Goal: Task Accomplishment & Management: Manage account settings

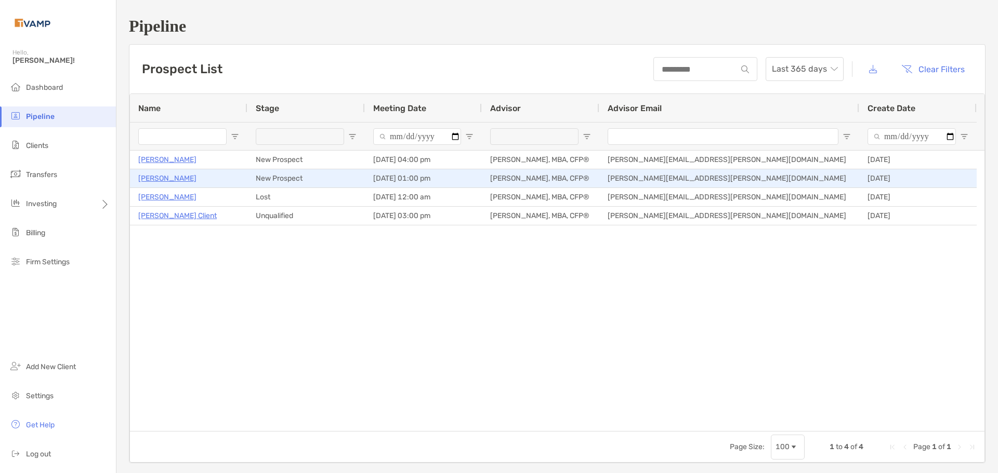
click at [159, 176] on p "[PERSON_NAME]" at bounding box center [167, 178] width 58 height 13
click at [157, 179] on p "[PERSON_NAME]" at bounding box center [167, 178] width 58 height 13
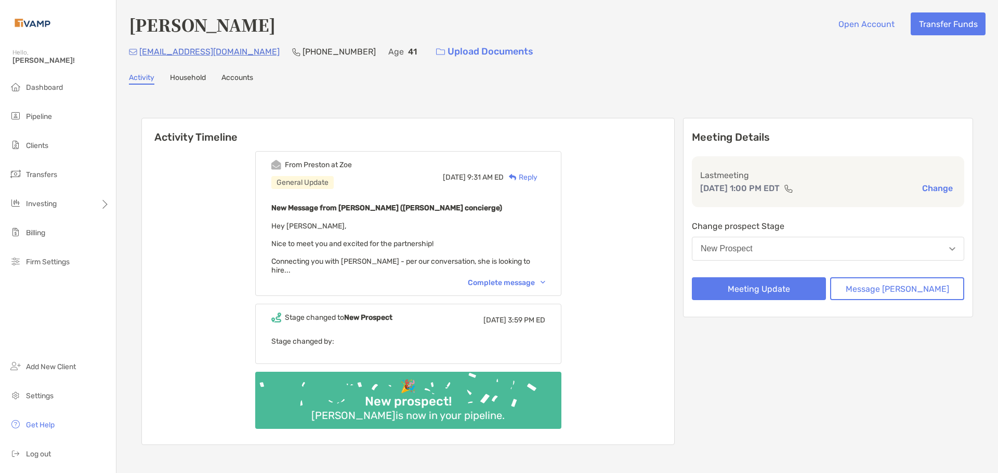
click at [500, 278] on div "Complete message" at bounding box center [506, 282] width 77 height 9
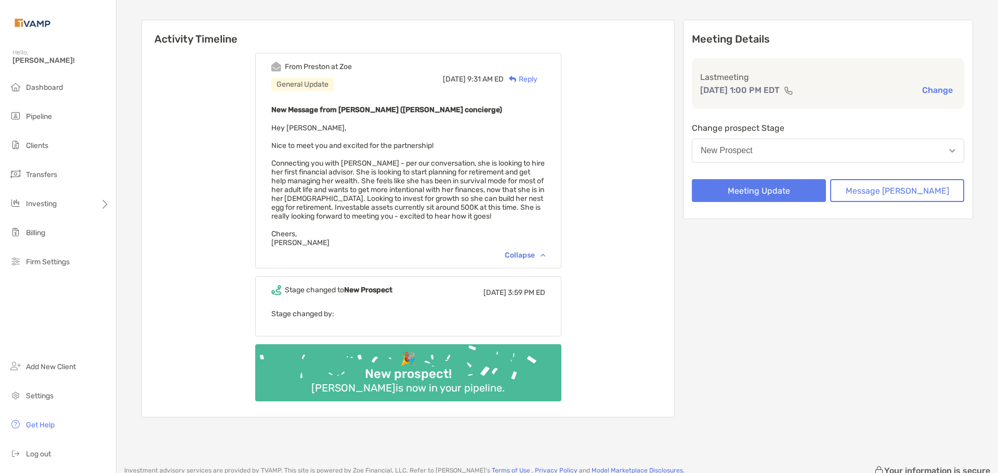
scroll to position [104, 0]
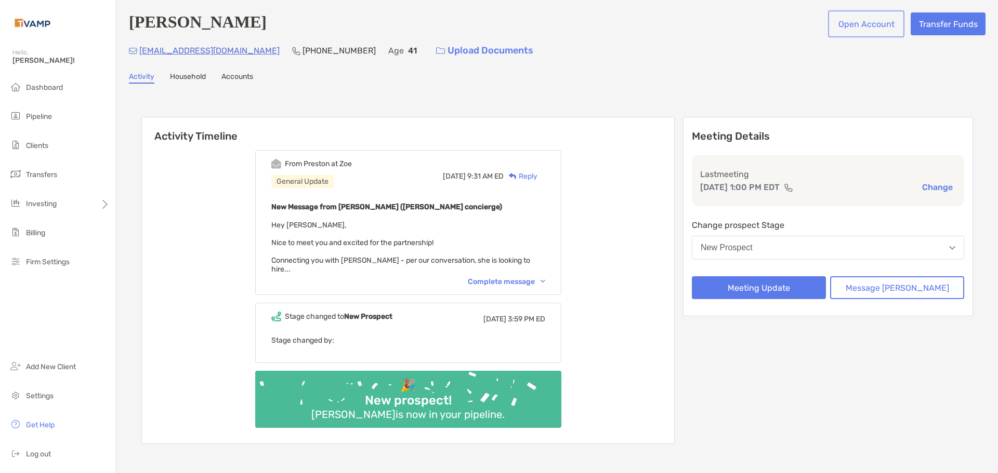
click at [864, 20] on button "Open Account" at bounding box center [866, 23] width 72 height 23
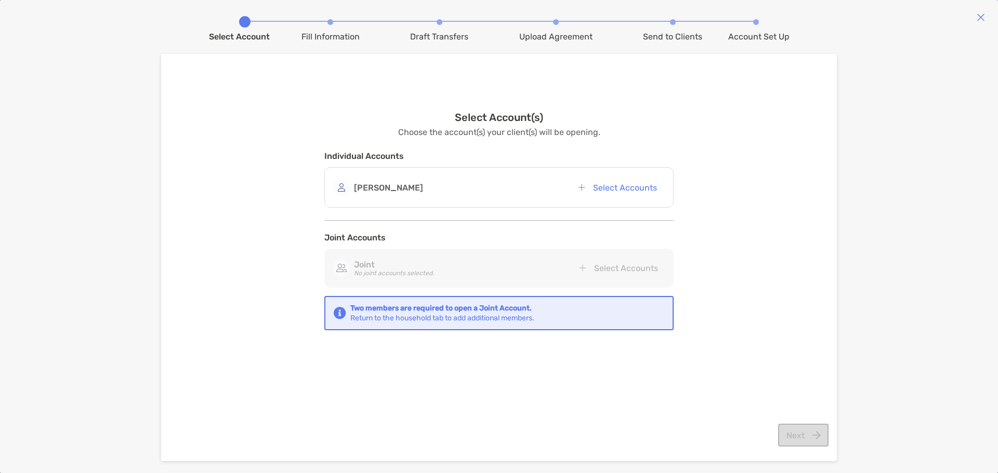
click at [719, 316] on div "Select Account(s) Choose the account(s) your client(s) will be opening. Individ…" at bounding box center [499, 240] width 660 height 330
click at [627, 190] on button "Select Accounts" at bounding box center [616, 187] width 95 height 23
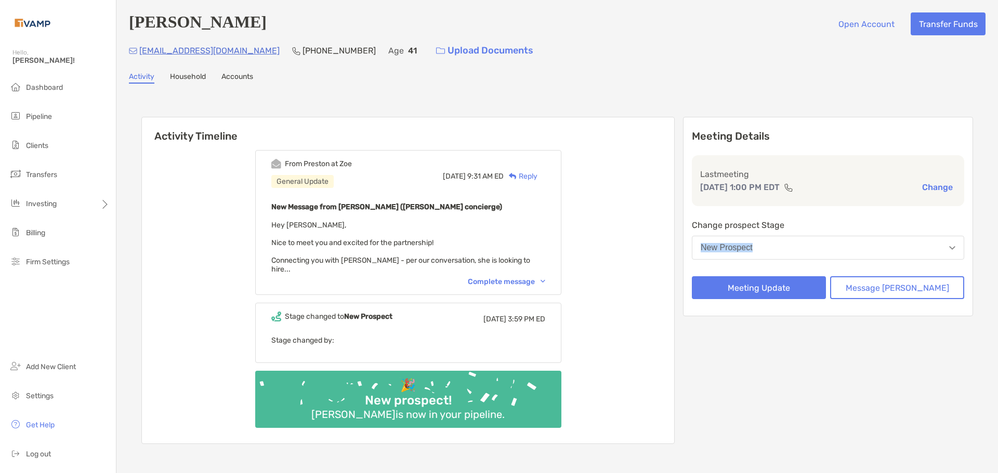
click at [845, 238] on div "Change prospect Stage New Prospect" at bounding box center [828, 241] width 272 height 45
click at [845, 238] on button "New Prospect" at bounding box center [828, 248] width 272 height 24
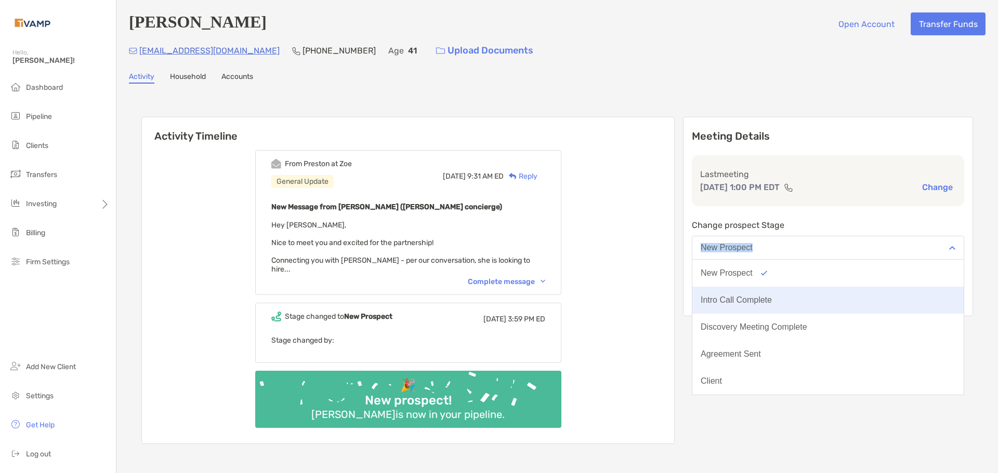
click at [772, 298] on div "Intro Call Complete" at bounding box center [735, 300] width 71 height 9
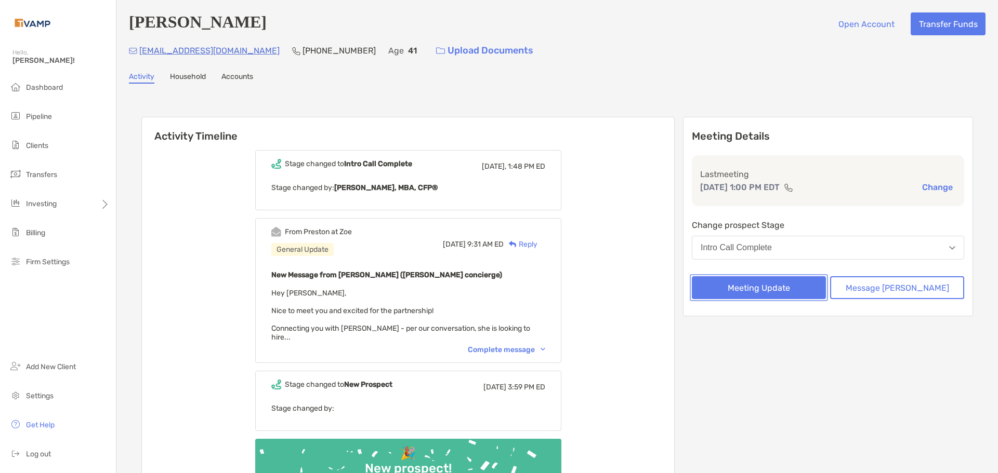
click at [792, 291] on button "Meeting Update" at bounding box center [759, 287] width 134 height 23
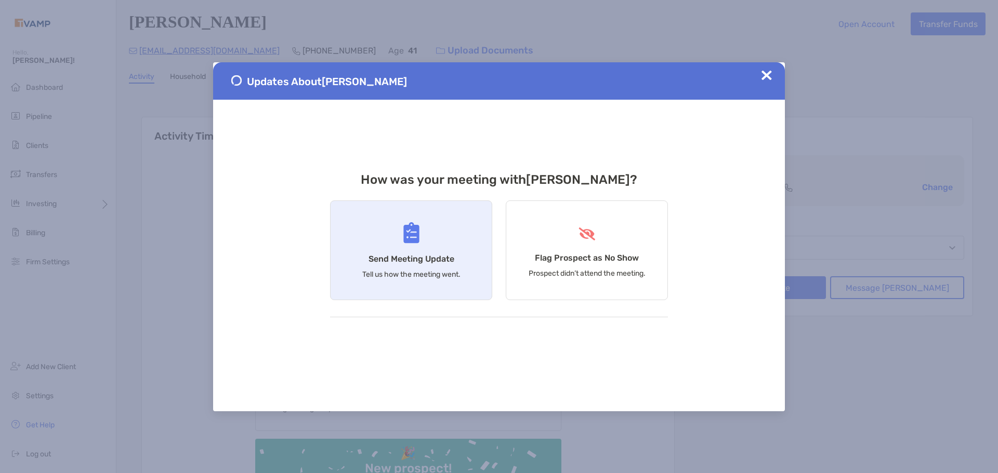
click at [396, 254] on h4 "Send Meeting Update" at bounding box center [411, 259] width 86 height 10
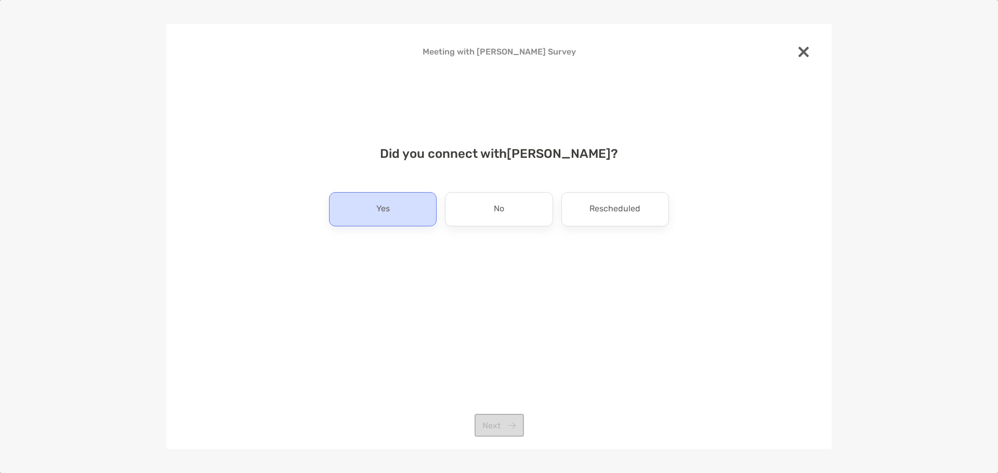
click at [382, 217] on p "Yes" at bounding box center [383, 209] width 14 height 17
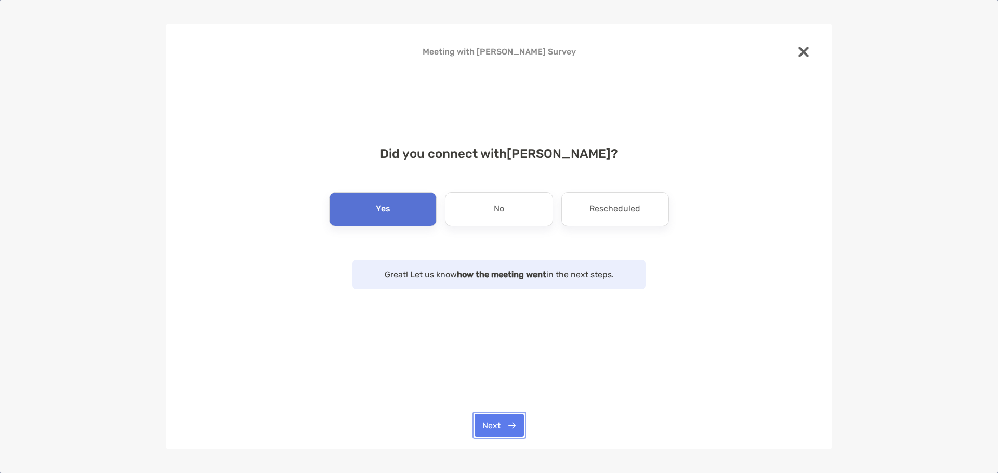
click at [493, 426] on button "Next" at bounding box center [498, 425] width 49 height 23
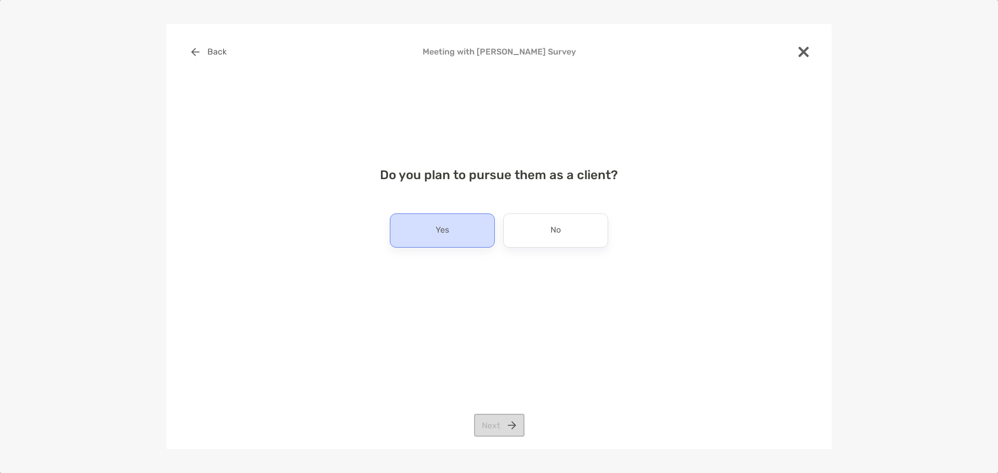
click at [452, 231] on div "Yes" at bounding box center [442, 231] width 105 height 34
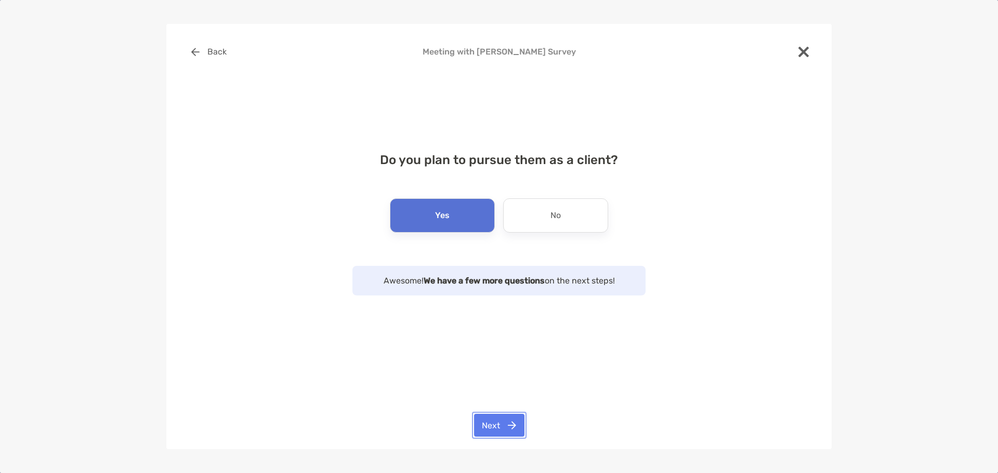
click at [503, 415] on button "Next" at bounding box center [499, 425] width 50 height 23
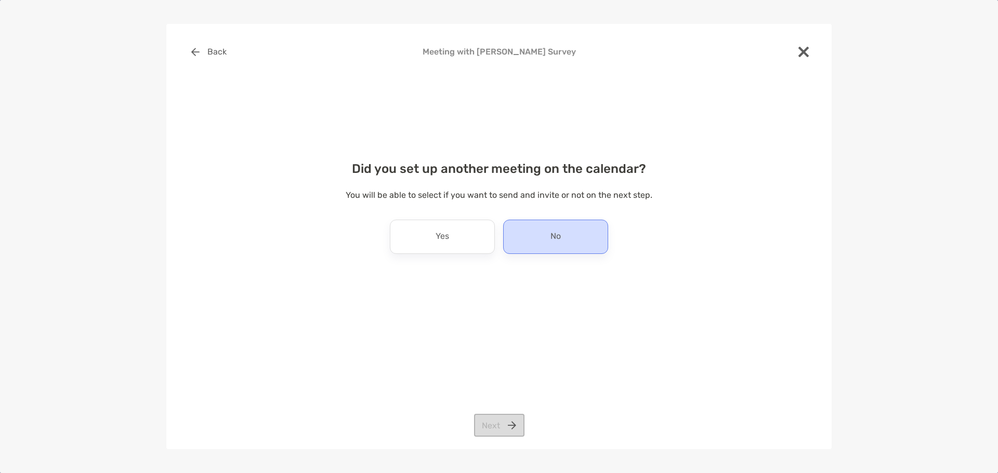
click at [560, 234] on p "No" at bounding box center [555, 237] width 10 height 17
click at [494, 431] on button "Next" at bounding box center [499, 425] width 50 height 23
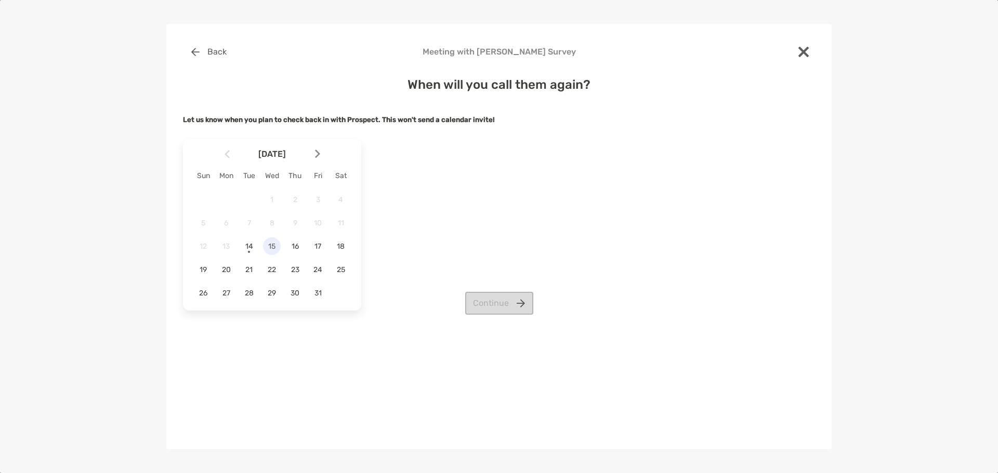
click at [275, 245] on span "15" at bounding box center [272, 246] width 18 height 9
click at [513, 302] on button "Continue" at bounding box center [499, 303] width 68 height 23
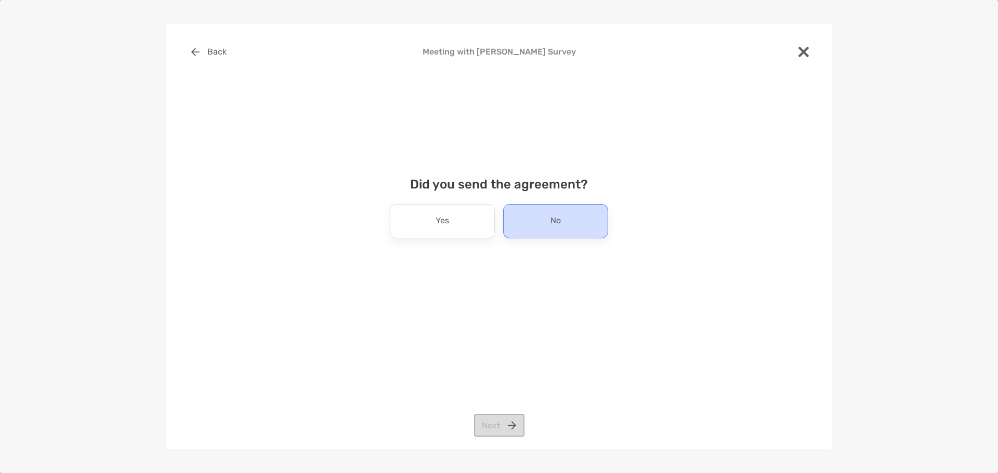
click at [586, 218] on div "No" at bounding box center [555, 221] width 105 height 34
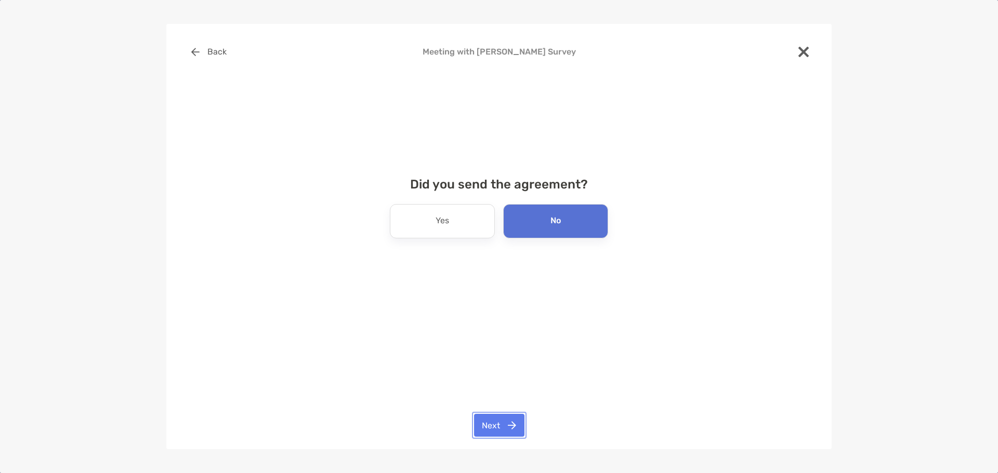
click at [512, 427] on button "Next" at bounding box center [499, 425] width 50 height 23
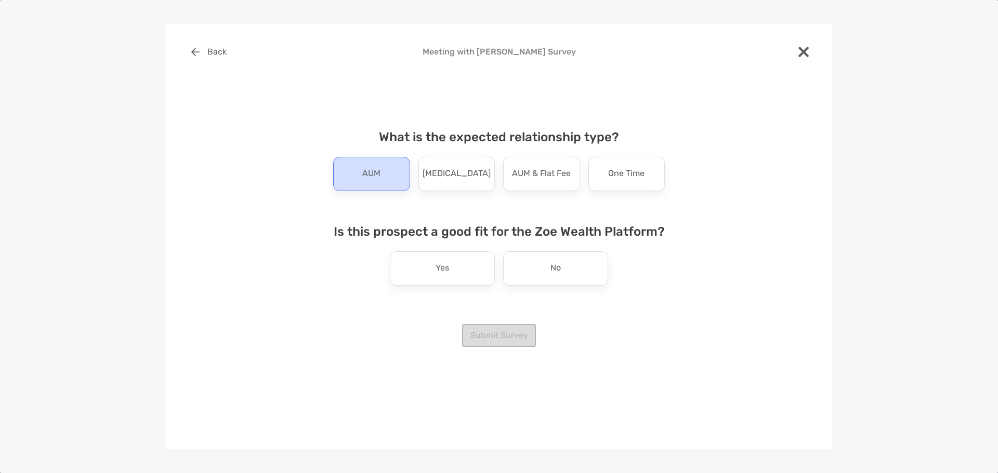
click at [370, 169] on p "AUM" at bounding box center [371, 174] width 18 height 17
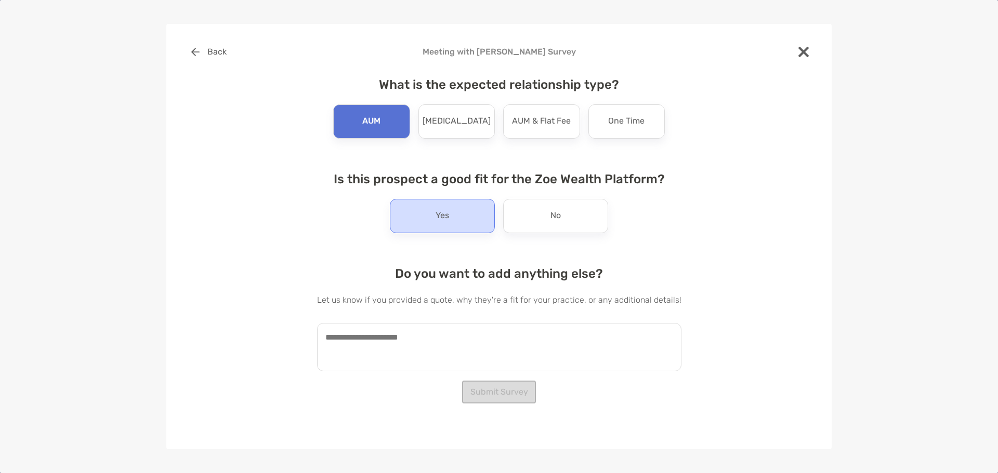
click at [439, 231] on div "Yes" at bounding box center [442, 216] width 105 height 34
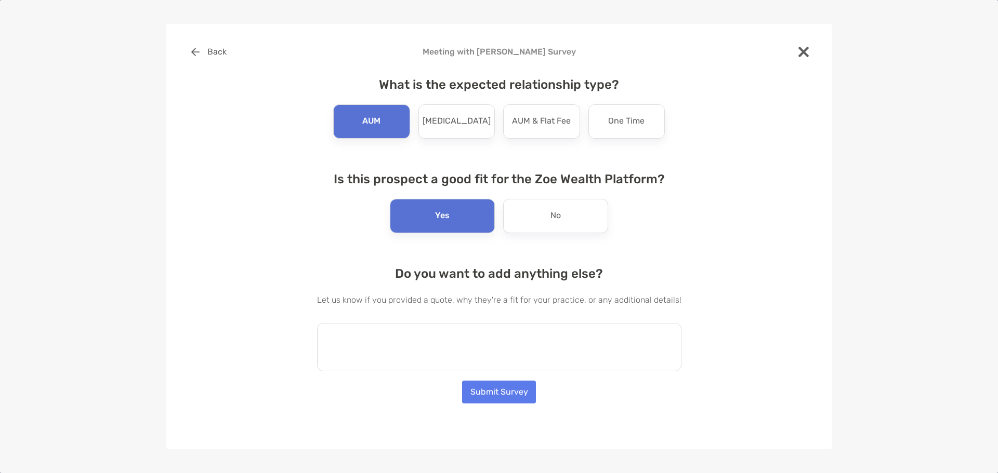
click at [468, 352] on textarea at bounding box center [499, 347] width 364 height 48
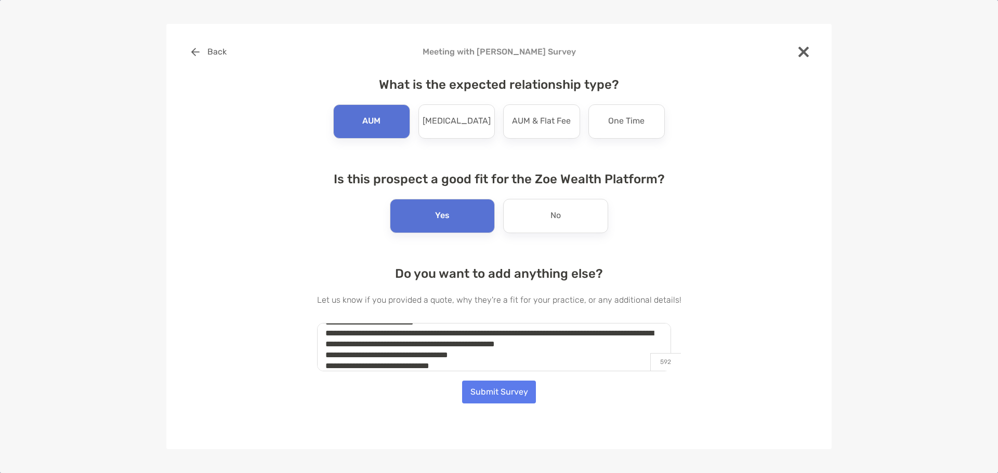
scroll to position [70, 0]
type textarea "**********"
drag, startPoint x: 566, startPoint y: 374, endPoint x: 539, endPoint y: 367, distance: 28.2
click at [539, 367] on div "**********" at bounding box center [499, 220] width 364 height 311
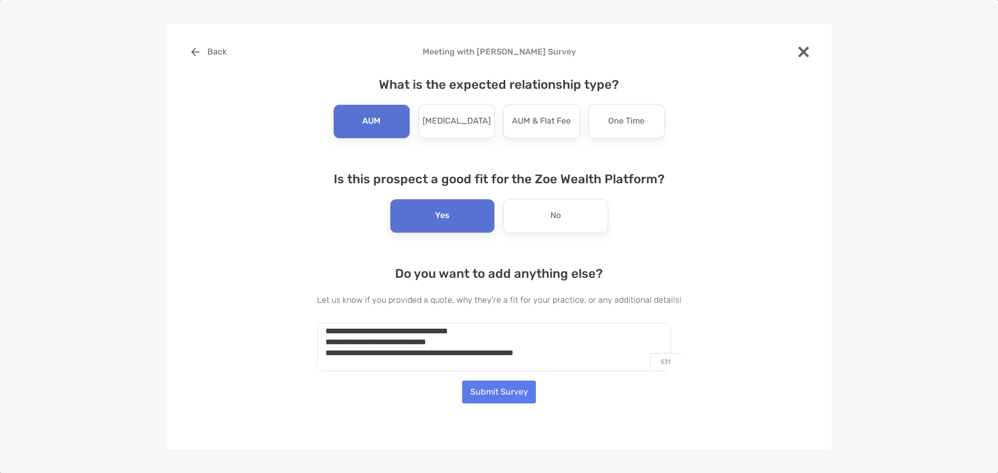
scroll to position [0, 0]
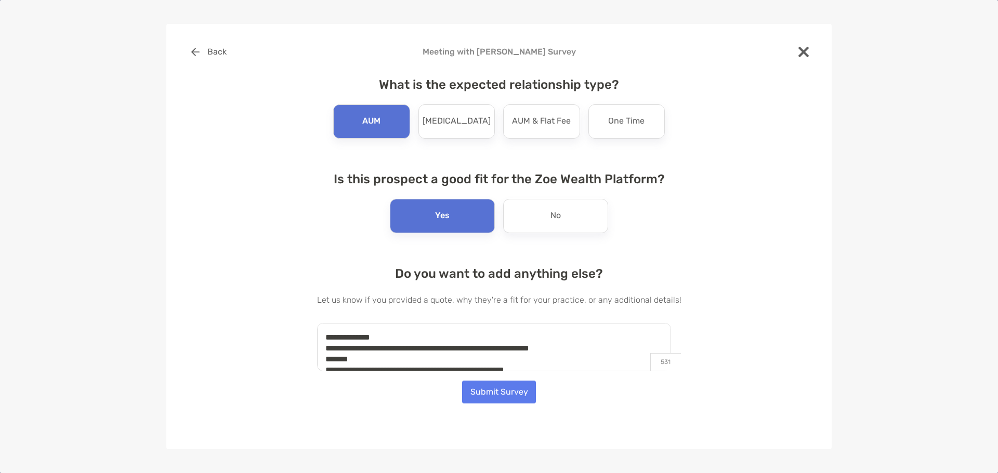
drag, startPoint x: 565, startPoint y: 368, endPoint x: 321, endPoint y: 336, distance: 246.8
click at [321, 336] on div "**********" at bounding box center [499, 208] width 632 height 335
click at [515, 399] on button "Submit Survey" at bounding box center [499, 392] width 74 height 23
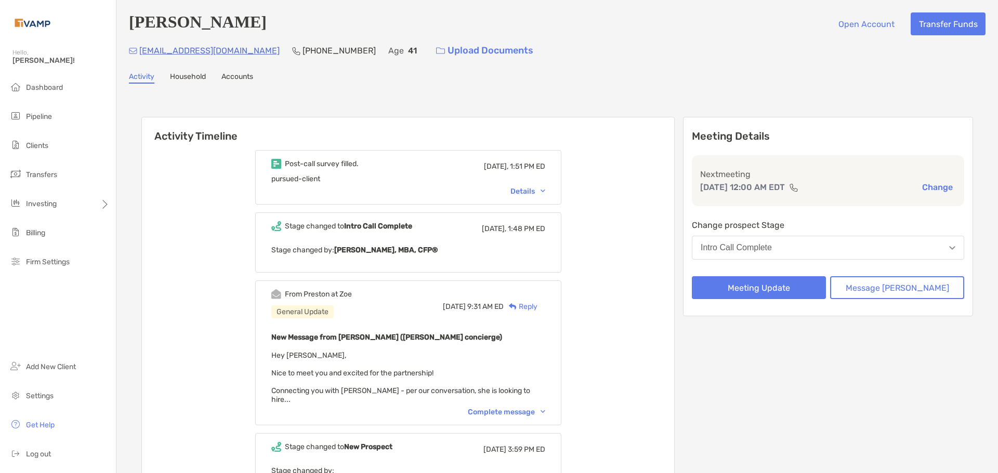
click at [227, 47] on p "plumbermckay@yahoo.com" at bounding box center [209, 50] width 140 height 13
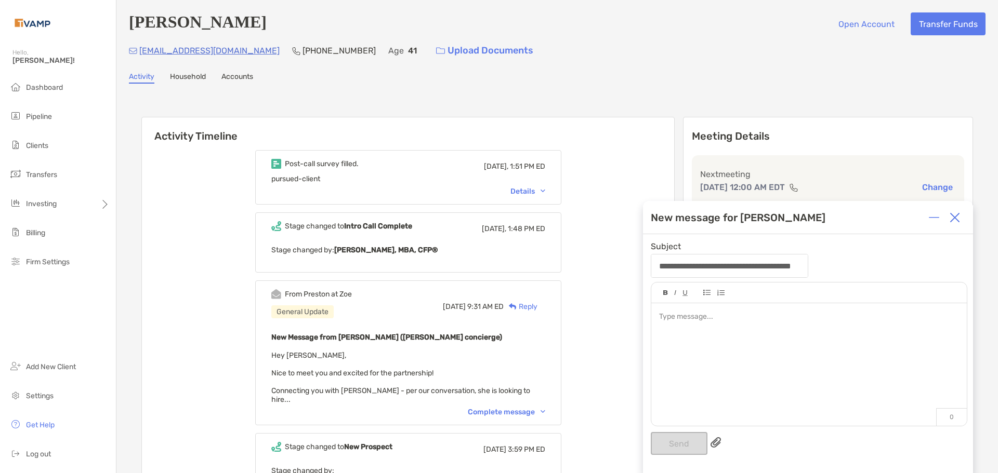
click at [960, 216] on div at bounding box center [954, 217] width 21 height 21
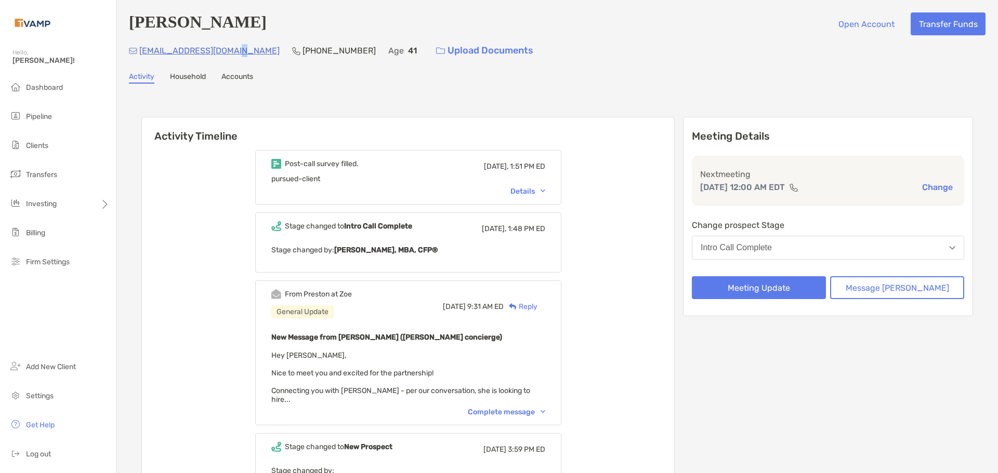
click at [242, 53] on p "plumbermckay@yahoo.com" at bounding box center [209, 50] width 140 height 13
click at [232, 53] on p "plumbermckay@yahoo.com" at bounding box center [209, 50] width 140 height 13
click at [225, 49] on p "plumbermckay@yahoo.com" at bounding box center [209, 50] width 140 height 13
click at [201, 52] on p "plumbermckay@yahoo.com" at bounding box center [209, 50] width 140 height 13
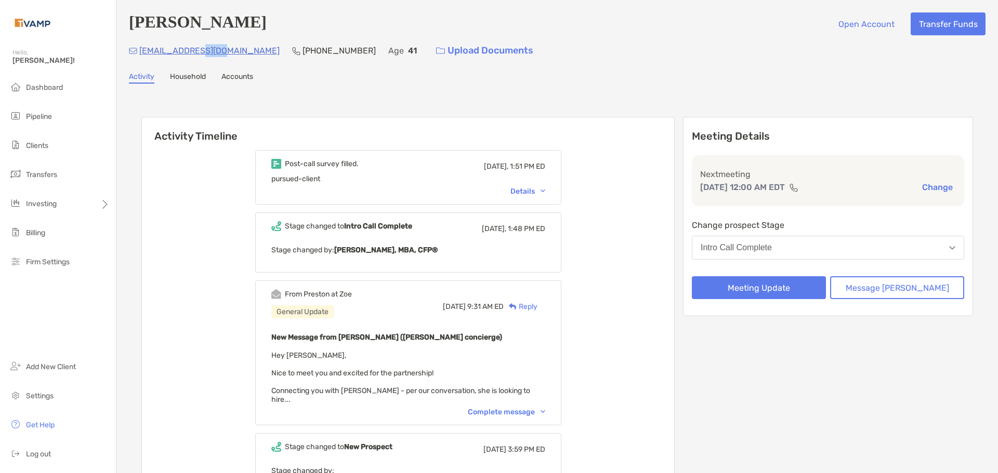
click at [201, 52] on p "plumbermckay@yahoo.com" at bounding box center [209, 50] width 140 height 13
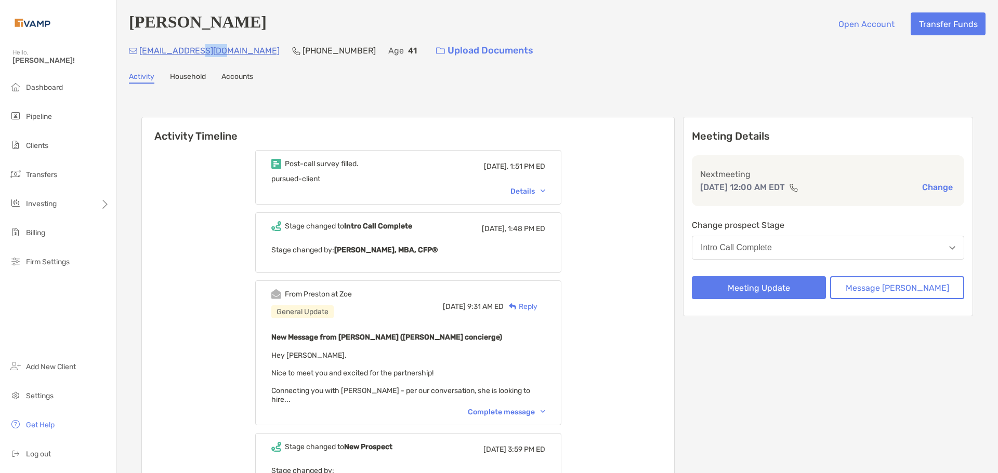
click at [201, 52] on p "plumbermckay@yahoo.com" at bounding box center [209, 50] width 140 height 13
click at [146, 45] on p "plumbermckay@yahoo.com" at bounding box center [209, 50] width 140 height 13
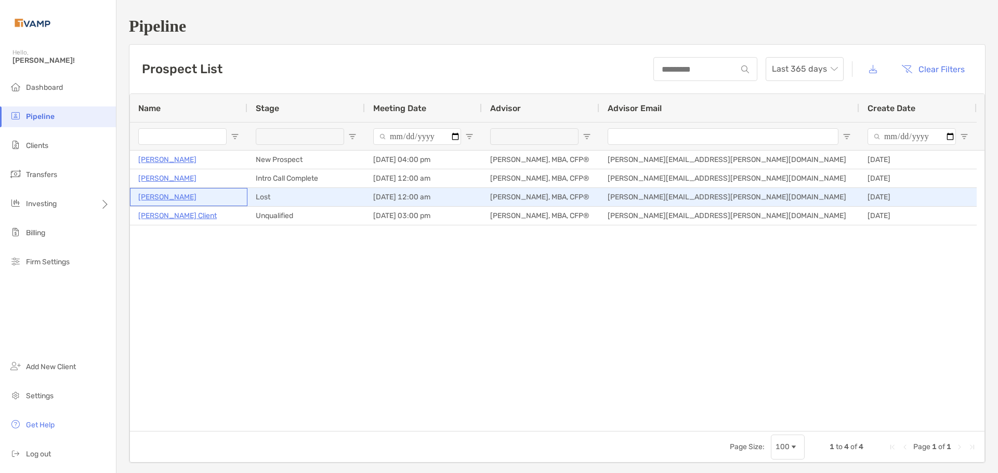
click at [166, 203] on p "[PERSON_NAME]" at bounding box center [167, 197] width 58 height 13
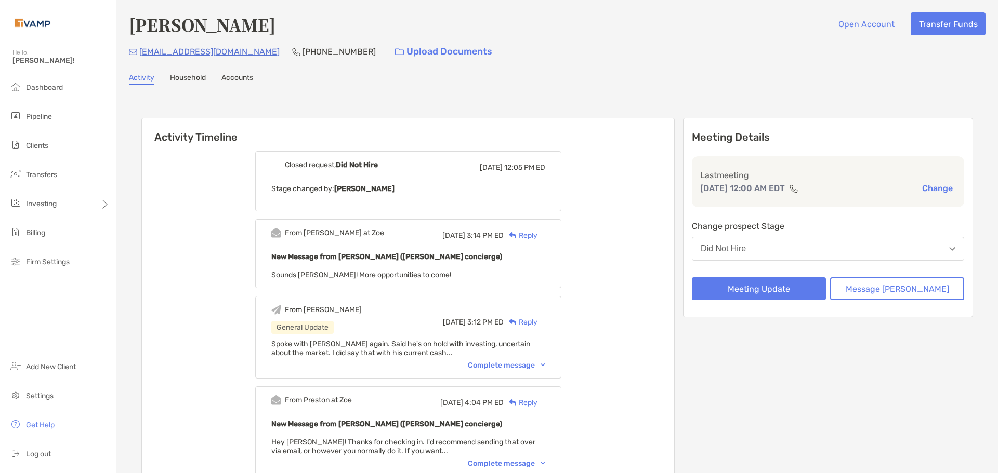
click at [462, 265] on div "New Message from [PERSON_NAME] ([PERSON_NAME] concierge) Sounds [PERSON_NAME]! …" at bounding box center [408, 264] width 274 height 29
click at [746, 246] on div "Did Not Hire" at bounding box center [722, 248] width 45 height 9
